Goal: Transaction & Acquisition: Purchase product/service

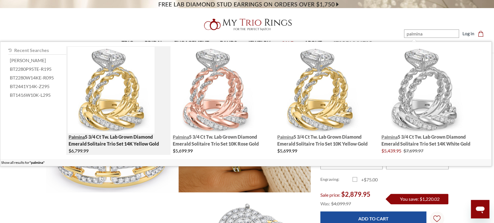
type input "palmina"
click at [104, 95] on img "; Total Products 4" at bounding box center [111, 90] width 87 height 87
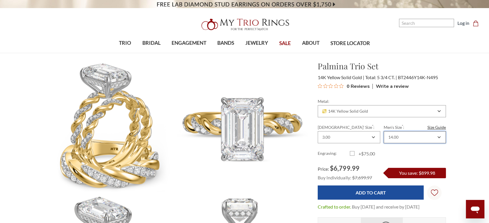
click at [403, 137] on div "14.00" at bounding box center [411, 137] width 49 height 5
